Goal: Information Seeking & Learning: Understand process/instructions

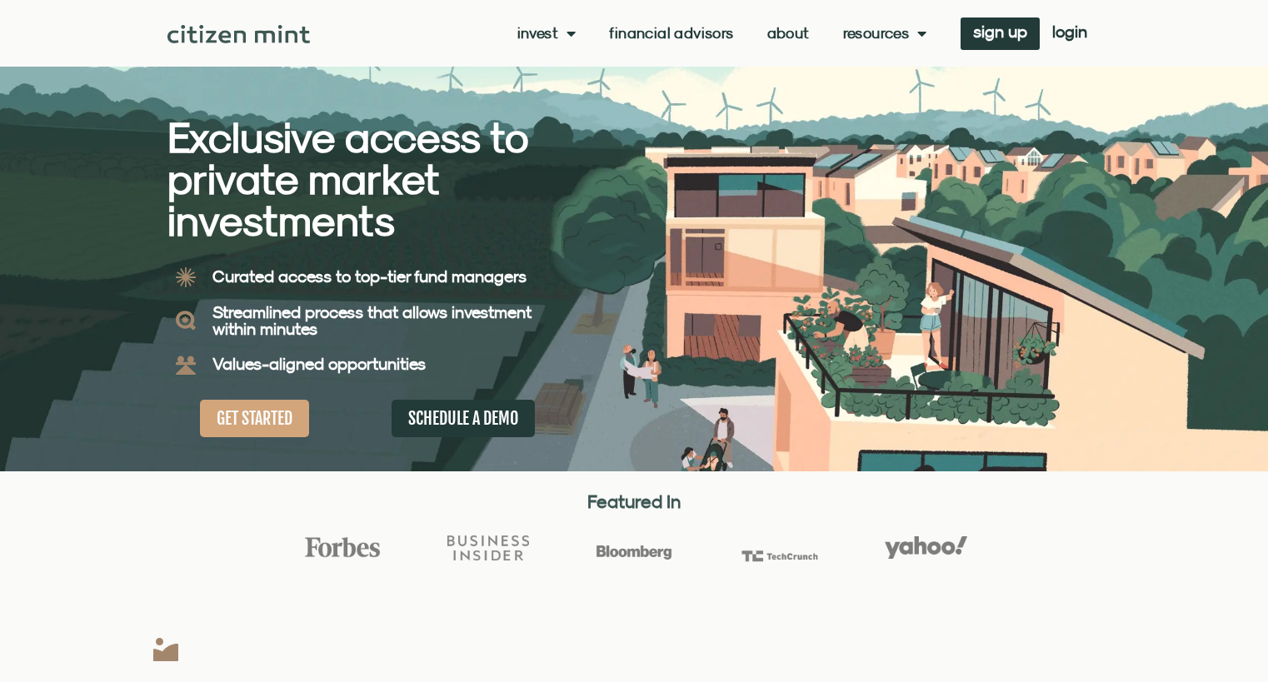
click at [529, 42] on div "Invest investments how it works Financial Advisors About Resources insights all…" at bounding box center [705, 33] width 790 height 32
click at [544, 33] on link "Invest" at bounding box center [546, 33] width 59 height 17
click at [560, 101] on link "how it works" at bounding box center [571, 99] width 109 height 38
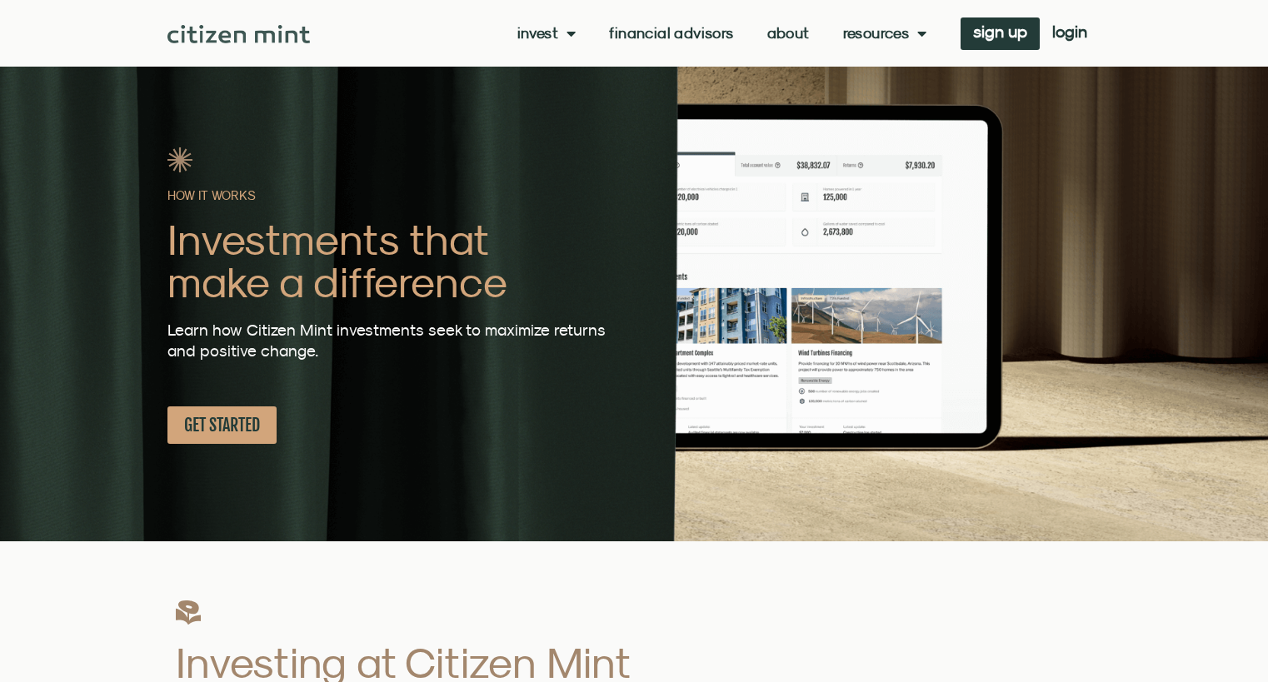
scroll to position [333, 0]
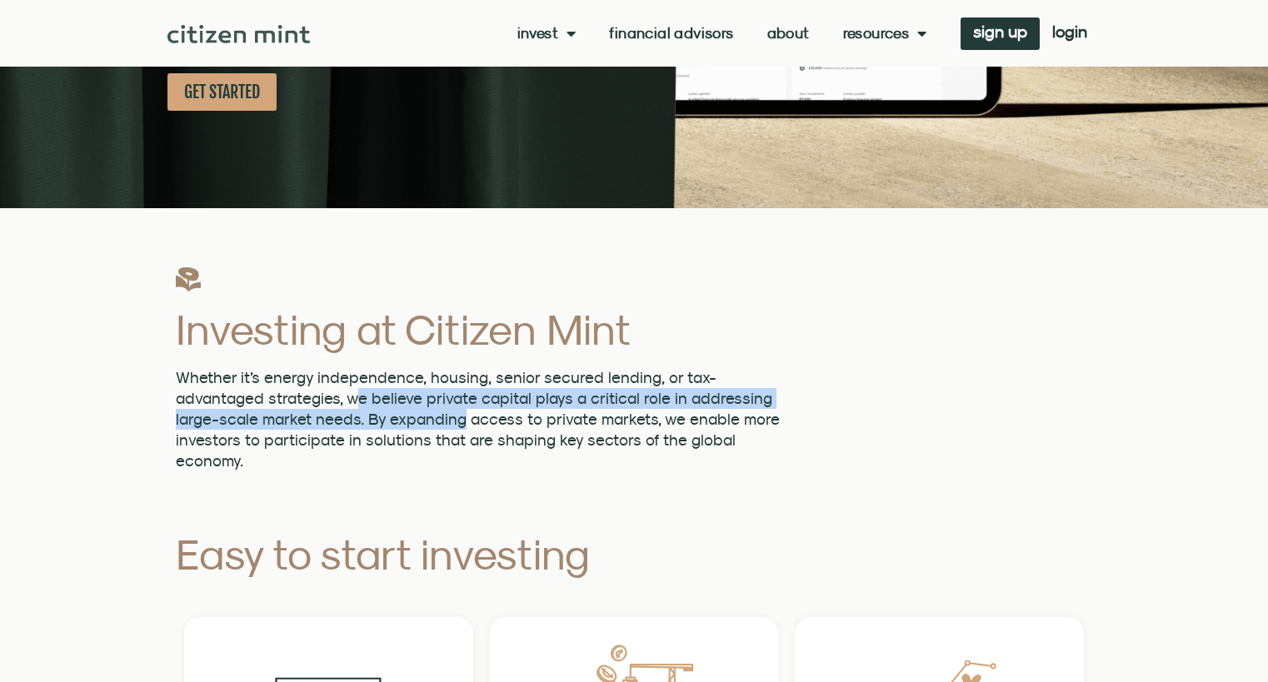
drag, startPoint x: 355, startPoint y: 393, endPoint x: 458, endPoint y: 409, distance: 104.5
click at [458, 409] on span "Whether it’s energy independence, housing, senior secured lending, or tax-advan…" at bounding box center [478, 419] width 604 height 102
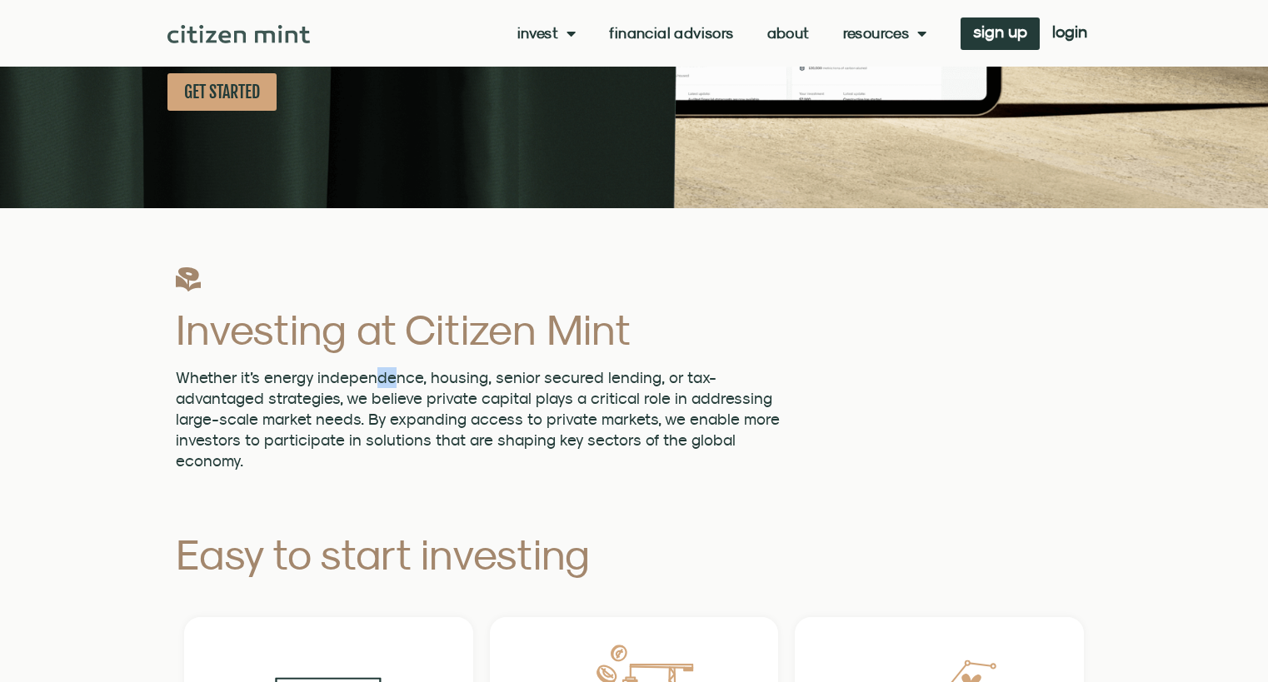
drag, startPoint x: 367, startPoint y: 374, endPoint x: 395, endPoint y: 387, distance: 30.6
click at [390, 378] on span "Whether it’s energy independence, housing, senior secured lending, or tax-advan…" at bounding box center [478, 419] width 604 height 102
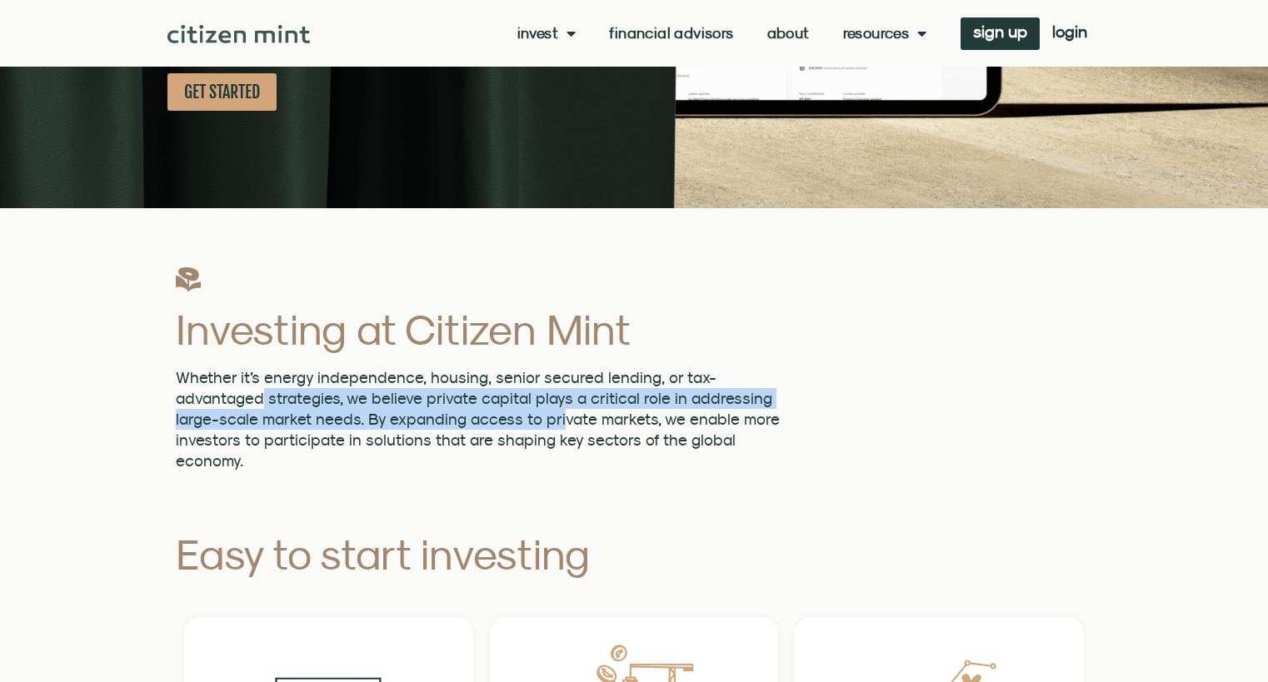
drag, startPoint x: 263, startPoint y: 394, endPoint x: 563, endPoint y: 411, distance: 300.4
click at [562, 411] on span "Whether it’s energy independence, housing, senior secured lending, or tax-advan…" at bounding box center [478, 419] width 604 height 102
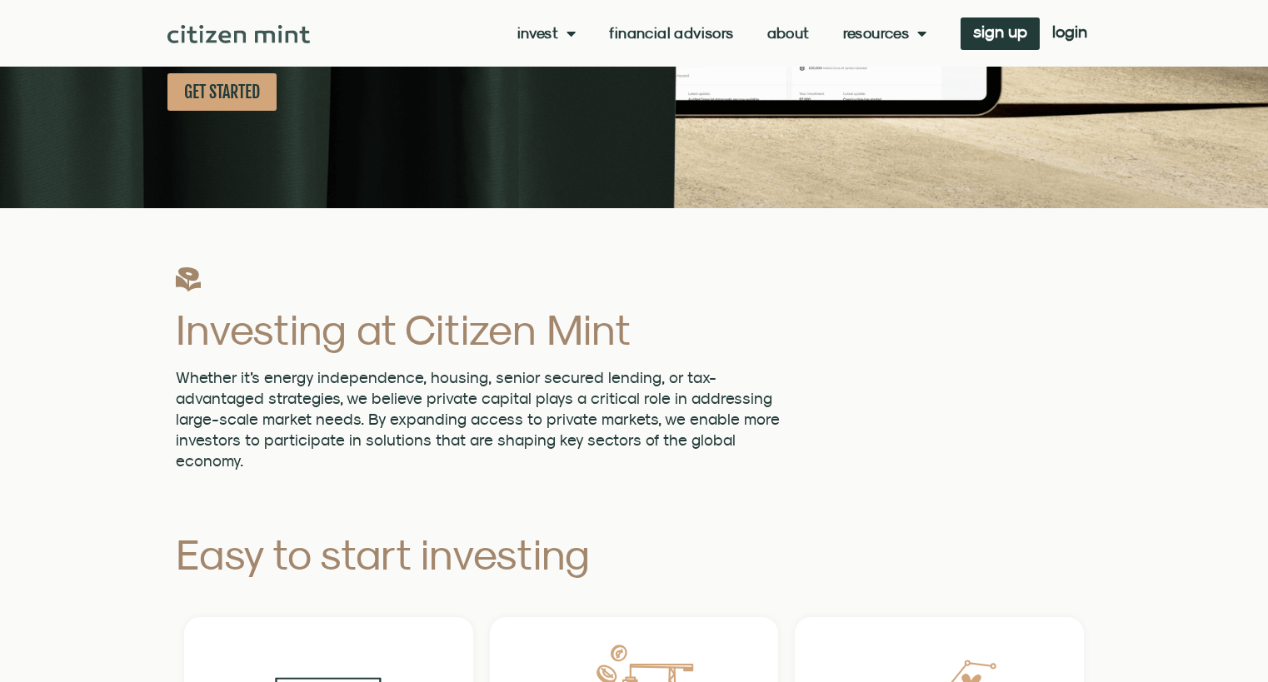
click at [605, 414] on span "Whether it’s energy independence, housing, senior secured lending, or tax-advan…" at bounding box center [478, 419] width 604 height 102
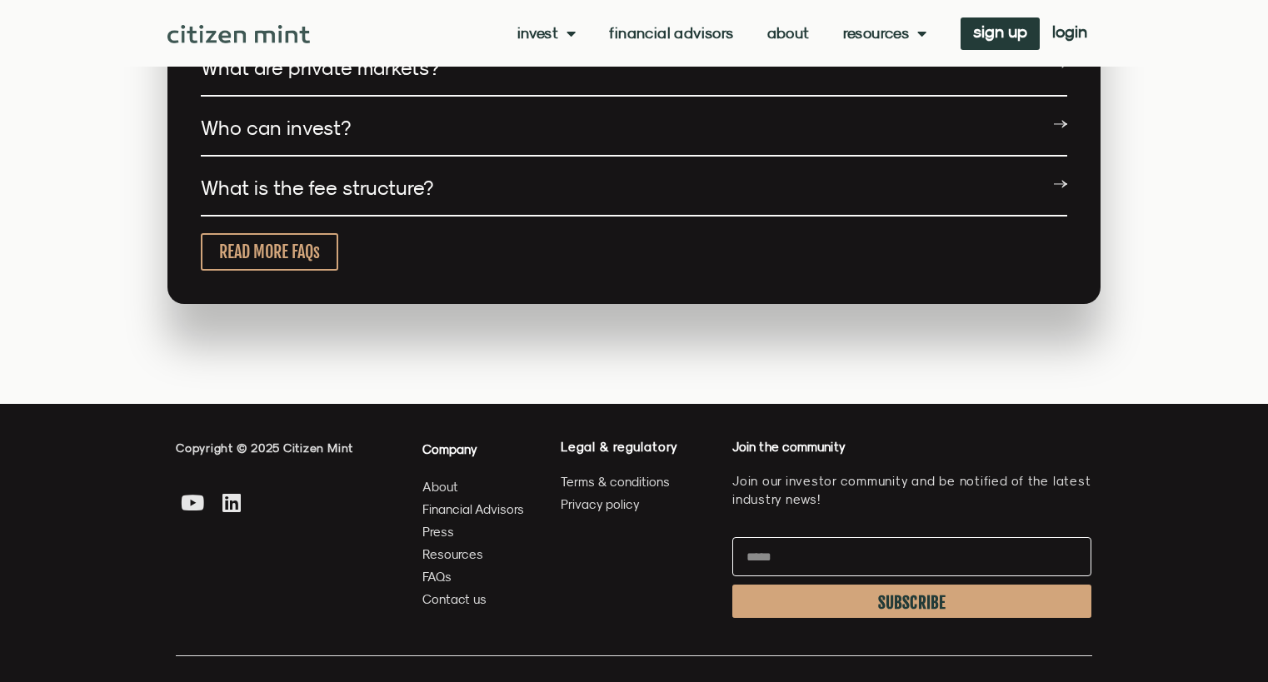
scroll to position [3553, 0]
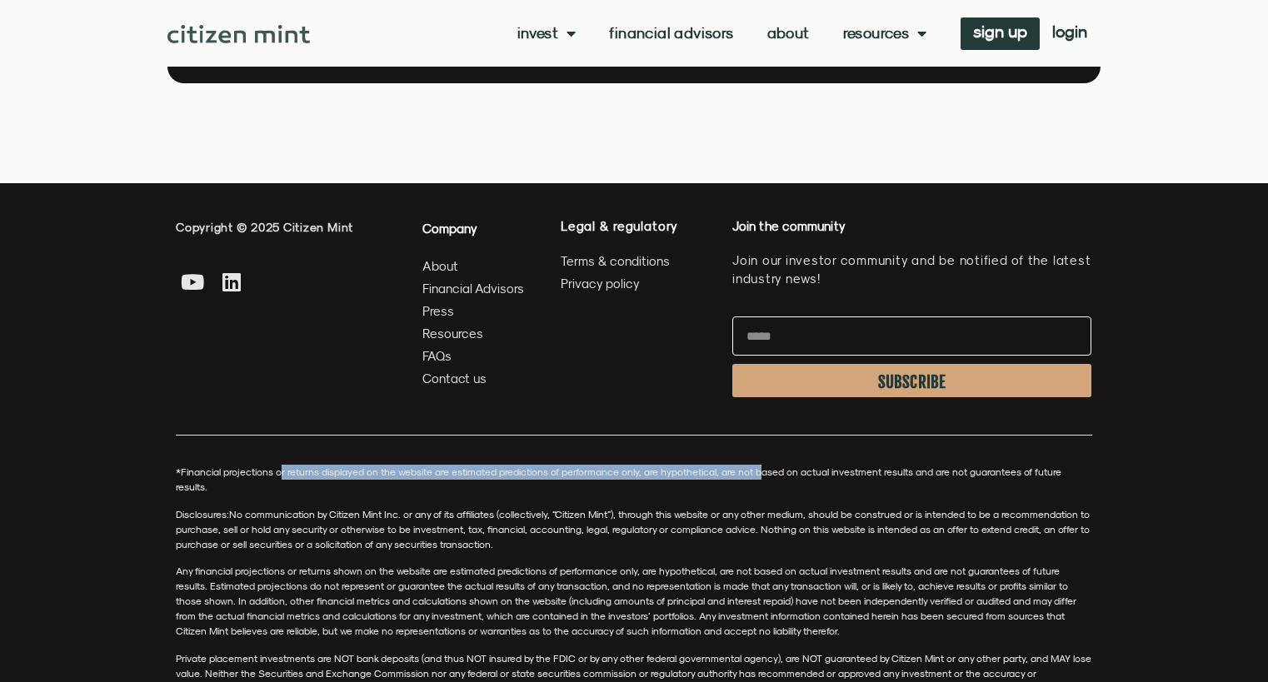
drag, startPoint x: 280, startPoint y: 457, endPoint x: 762, endPoint y: 457, distance: 481.6
click at [762, 465] on p "*Financial projections or returns displayed on the website are estimated predic…" at bounding box center [634, 480] width 916 height 30
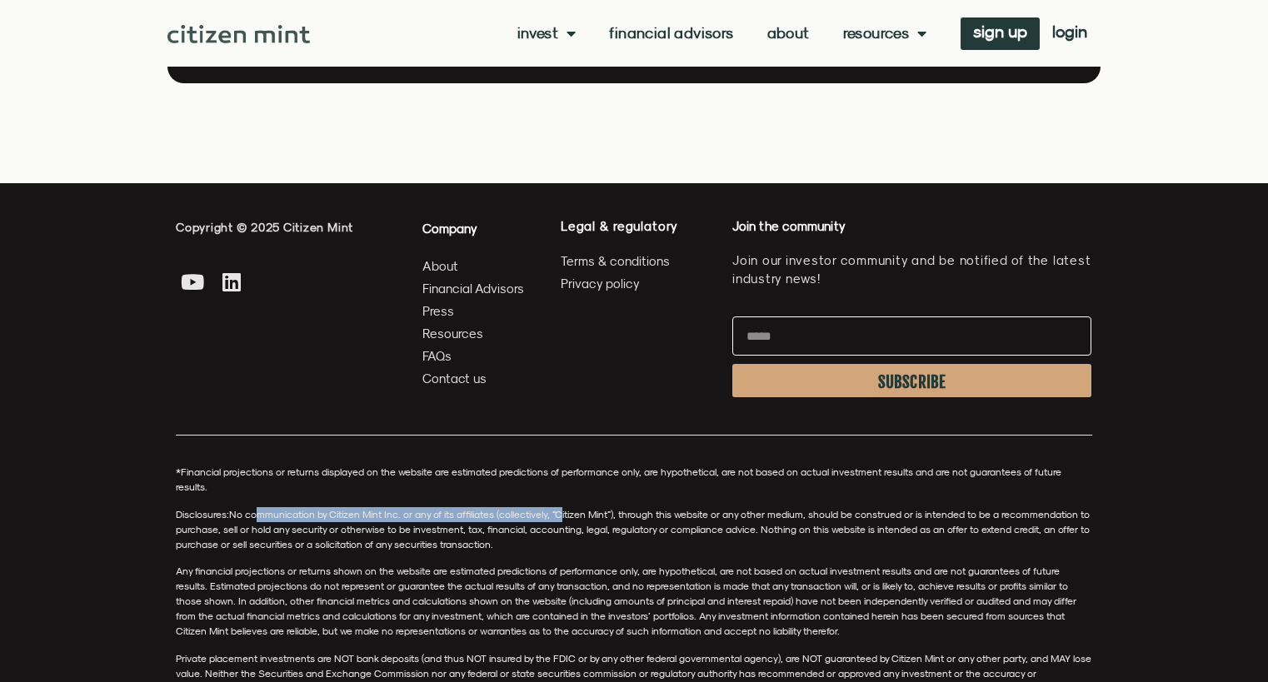
drag, startPoint x: 259, startPoint y: 477, endPoint x: 564, endPoint y: 479, distance: 304.9
click at [564, 508] on span "No communication by Citizen Mint Inc. or any of its affiliates (collectively, “…" at bounding box center [633, 529] width 914 height 42
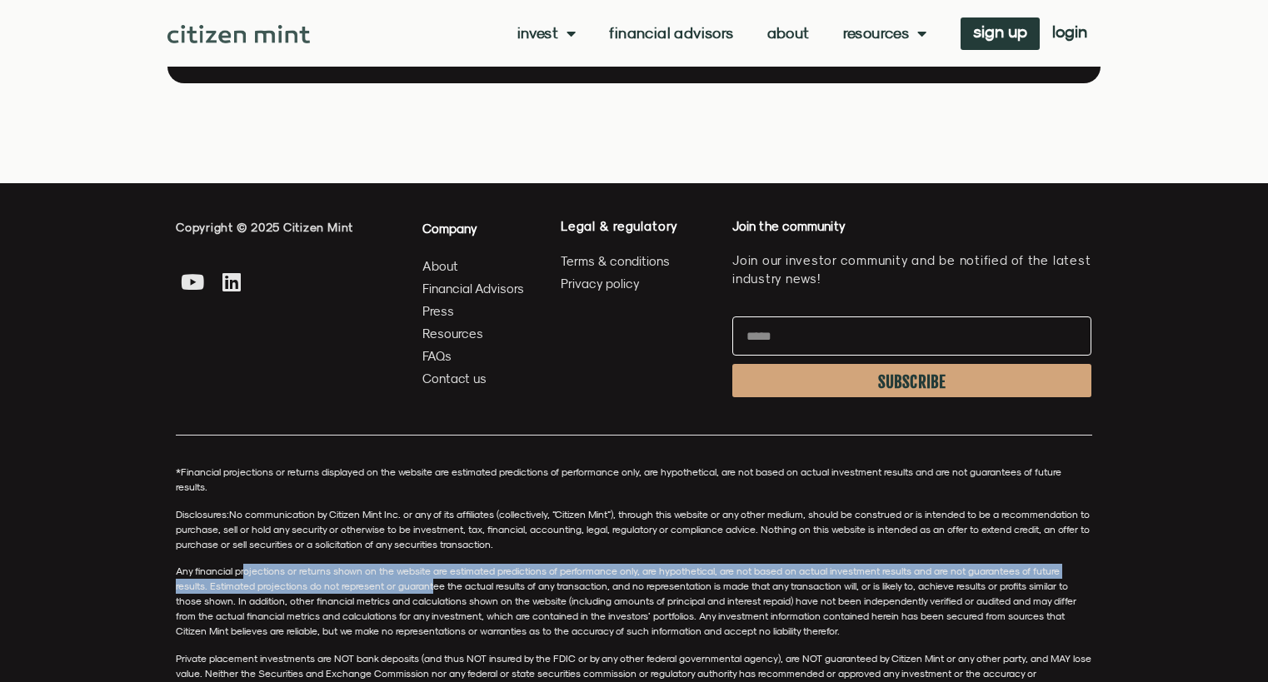
drag, startPoint x: 247, startPoint y: 538, endPoint x: 401, endPoint y: 547, distance: 154.4
click at [401, 565] on span "Any financial projections or returns shown on the website are estimated predict…" at bounding box center [626, 601] width 901 height 72
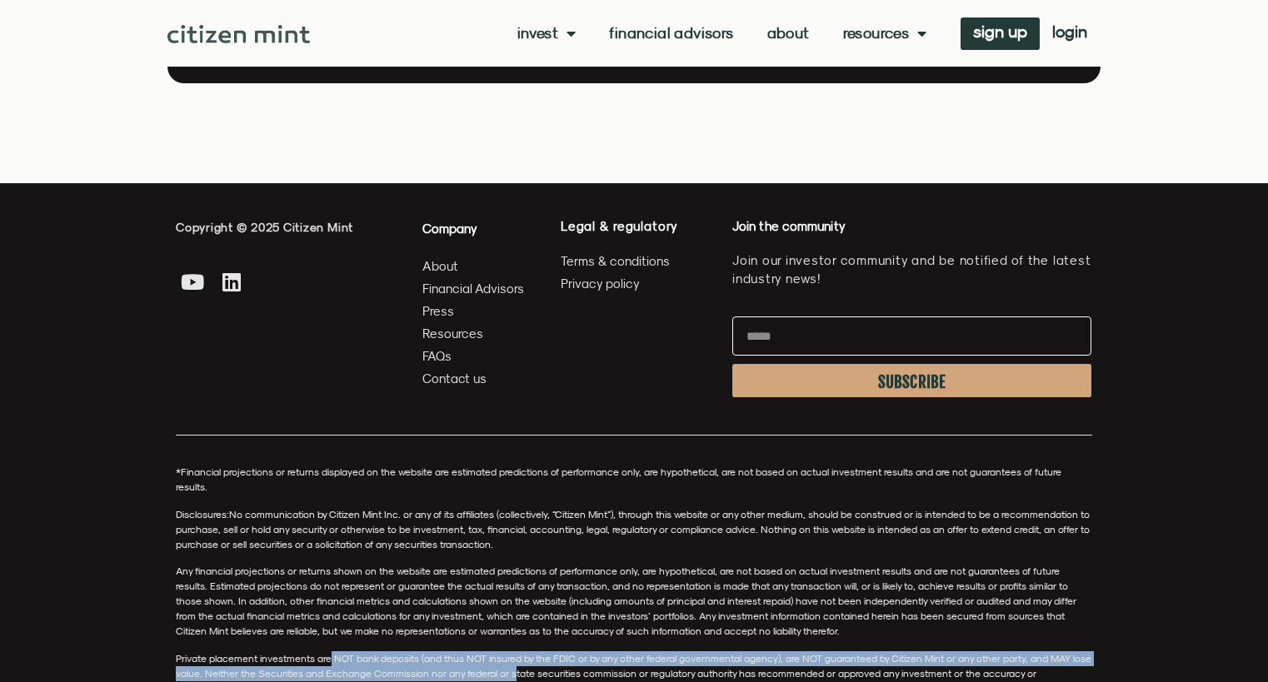
drag, startPoint x: 329, startPoint y: 626, endPoint x: 580, endPoint y: 633, distance: 250.9
click at [552, 652] on span "Private placement investments are NOT bank deposits (and thus NOT insured by th…" at bounding box center [634, 673] width 916 height 42
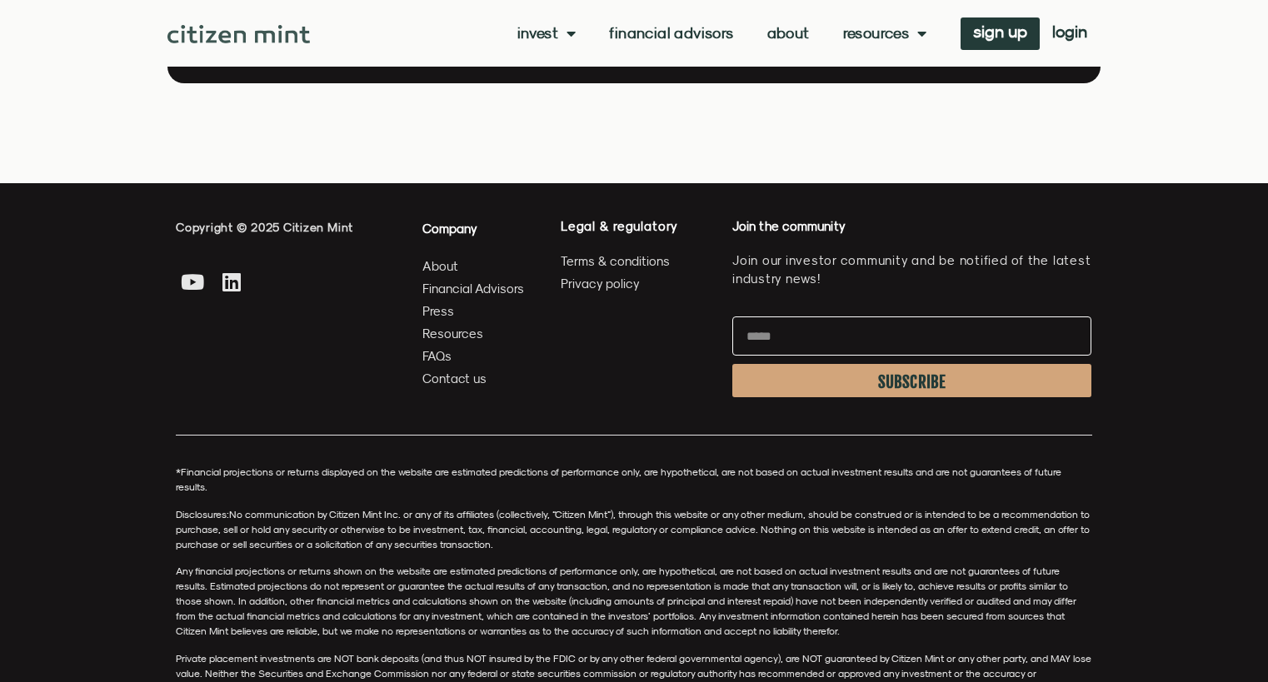
click at [436, 565] on span "Any financial projections or returns shown on the website are estimated predict…" at bounding box center [626, 601] width 901 height 72
click at [438, 278] on span "Financial Advisors" at bounding box center [473, 288] width 102 height 21
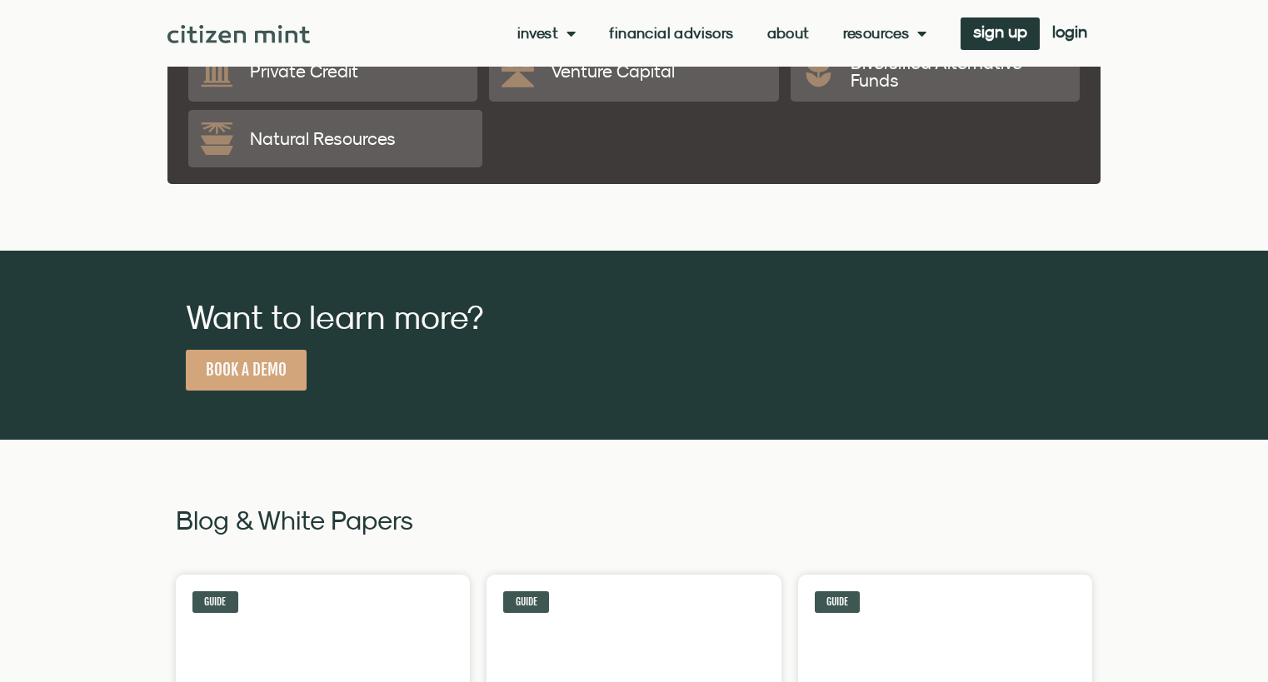
scroll to position [2916, 0]
